Goal: Information Seeking & Learning: Learn about a topic

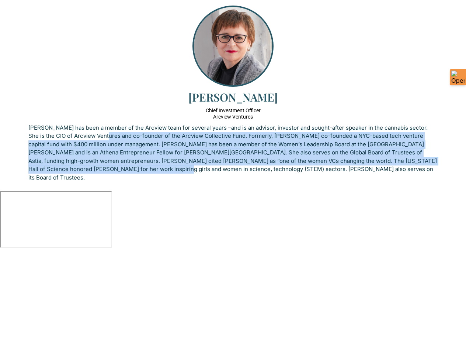
drag, startPoint x: 100, startPoint y: 138, endPoint x: 90, endPoint y: 166, distance: 30.7
click at [90, 166] on p "[PERSON_NAME] has been a member of the Arcview team for several years –and is a…" at bounding box center [232, 153] width 409 height 58
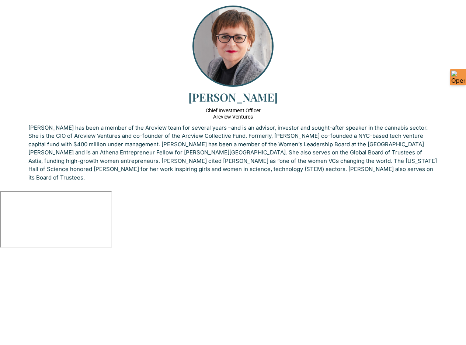
click at [82, 181] on div "[PERSON_NAME] Chief Investment Officer Arcview Ventures [PERSON_NAME] has been …" at bounding box center [233, 95] width 421 height 191
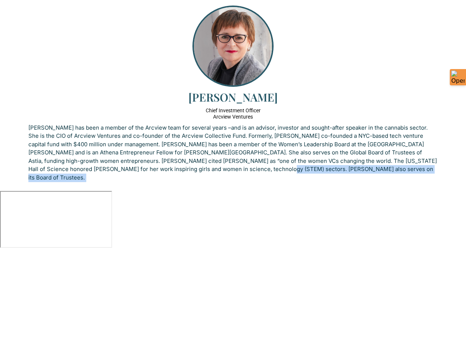
click at [83, 181] on div "[PERSON_NAME] Chief Investment Officer Arcview Ventures [PERSON_NAME] has been …" at bounding box center [233, 95] width 421 height 191
